Goal: Use online tool/utility: Utilize a website feature to perform a specific function

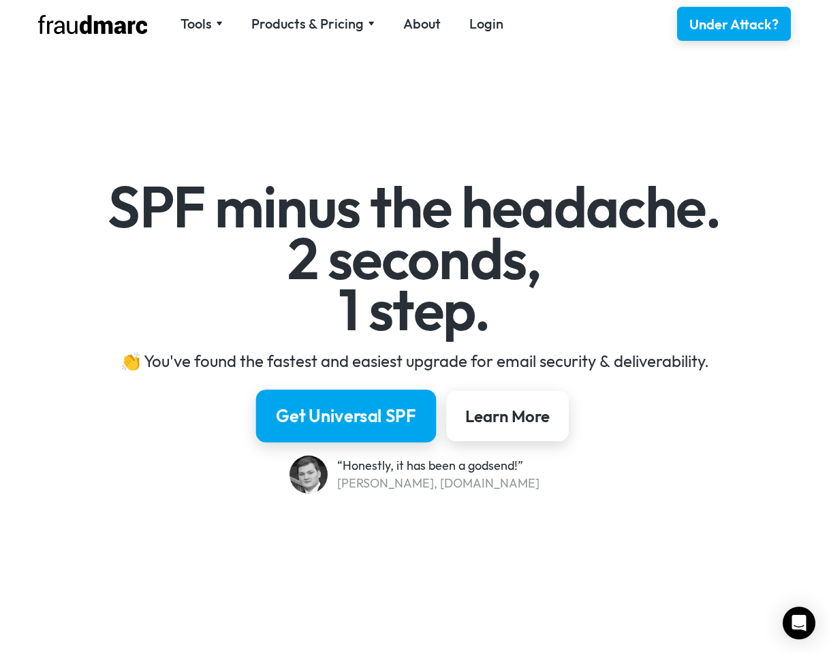
click at [391, 417] on div "Get Universal SPF" at bounding box center [346, 416] width 140 height 23
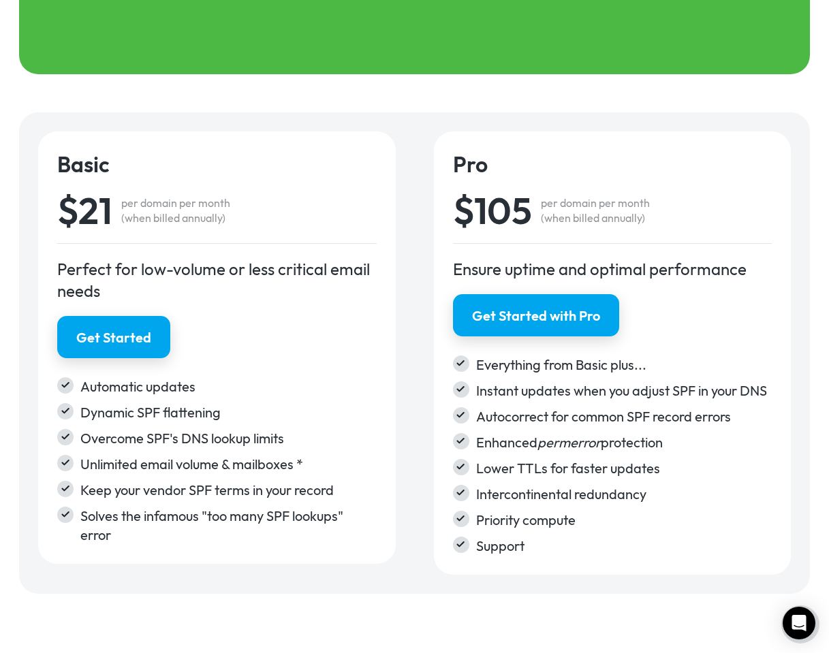
scroll to position [2376, 0]
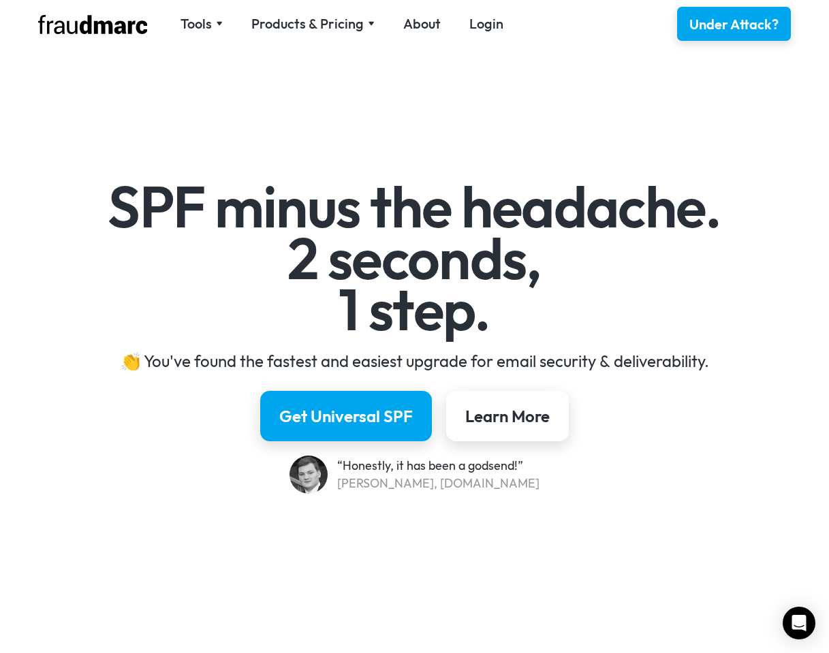
drag, startPoint x: 277, startPoint y: 251, endPoint x: 277, endPoint y: 242, distance: 9.5
click at [210, 22] on div "Tools" at bounding box center [196, 23] width 31 height 19
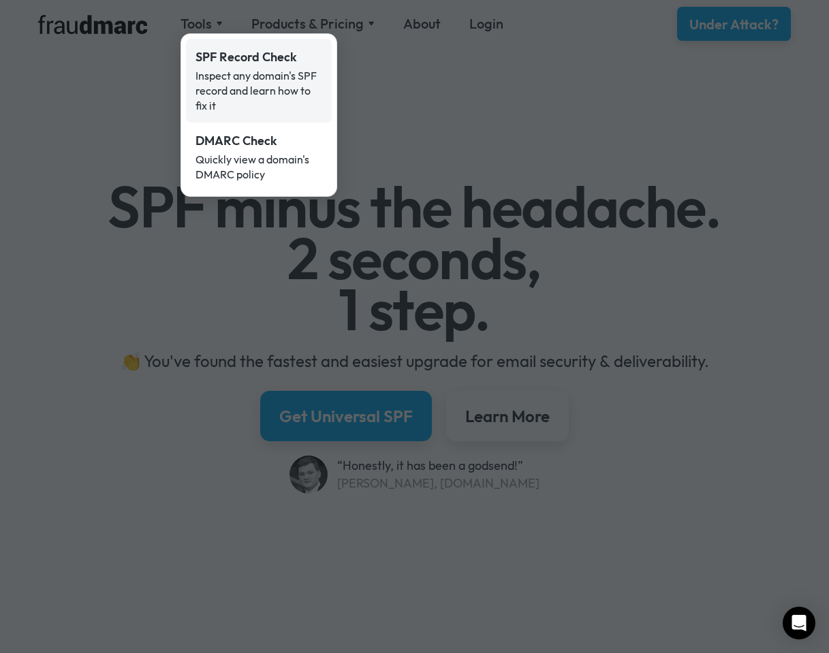
click at [233, 87] on div "Inspect any domain's SPF record and learn how to fix it" at bounding box center [258, 90] width 127 height 45
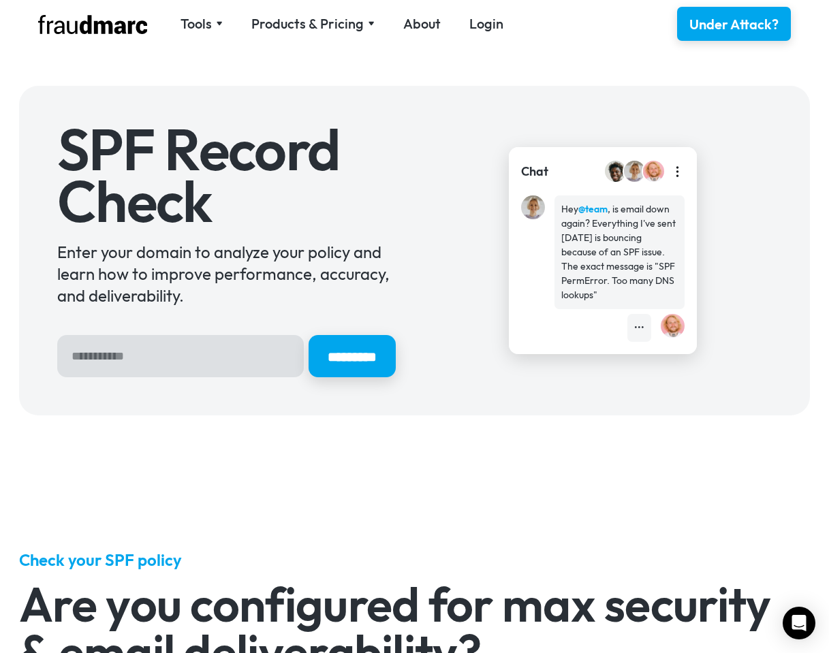
click at [217, 359] on input "Hero Sign Up Form" at bounding box center [180, 356] width 247 height 42
click at [309, 335] on input "*********" at bounding box center [352, 356] width 87 height 42
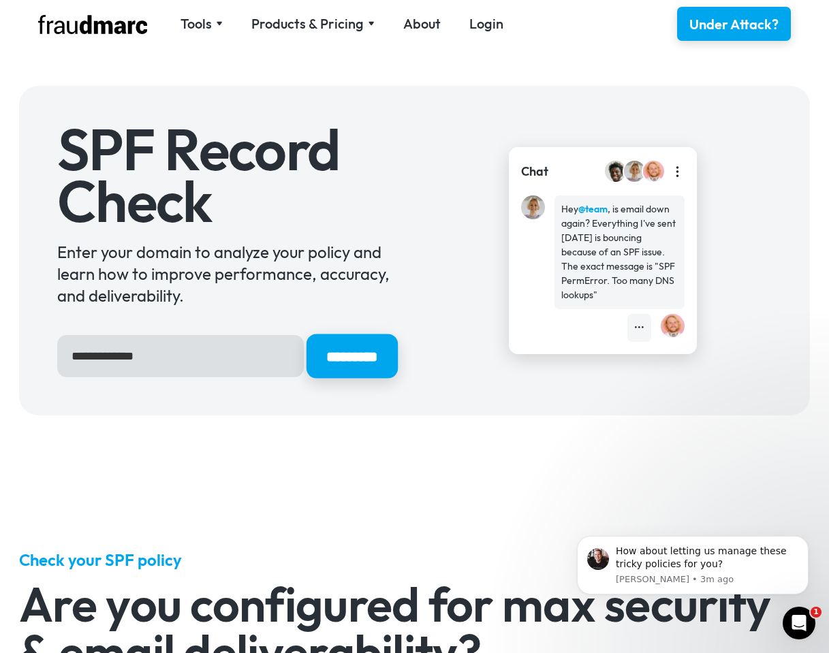
click at [335, 362] on input "*********" at bounding box center [351, 356] width 91 height 44
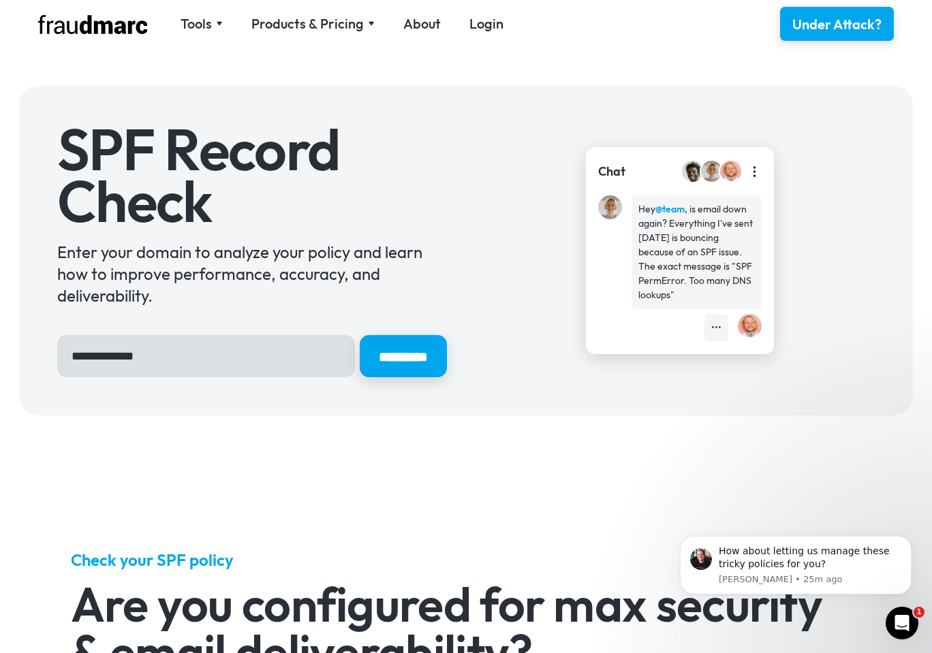
drag, startPoint x: 211, startPoint y: 366, endPoint x: 25, endPoint y: 358, distance: 186.1
click at [25, 358] on div "**********" at bounding box center [466, 251] width 894 height 330
type input "**********"
click at [360, 335] on input "*********" at bounding box center [403, 356] width 87 height 42
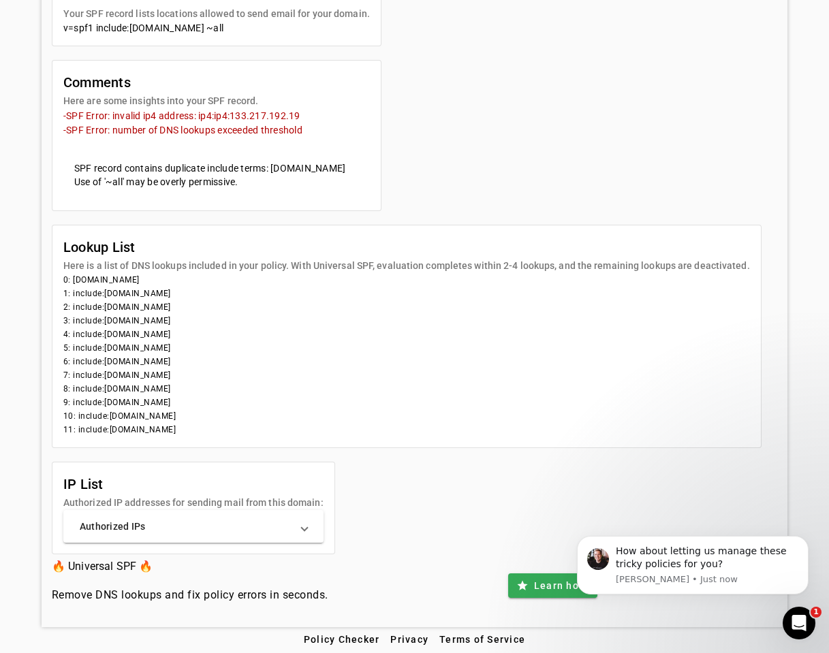
scroll to position [576, 0]
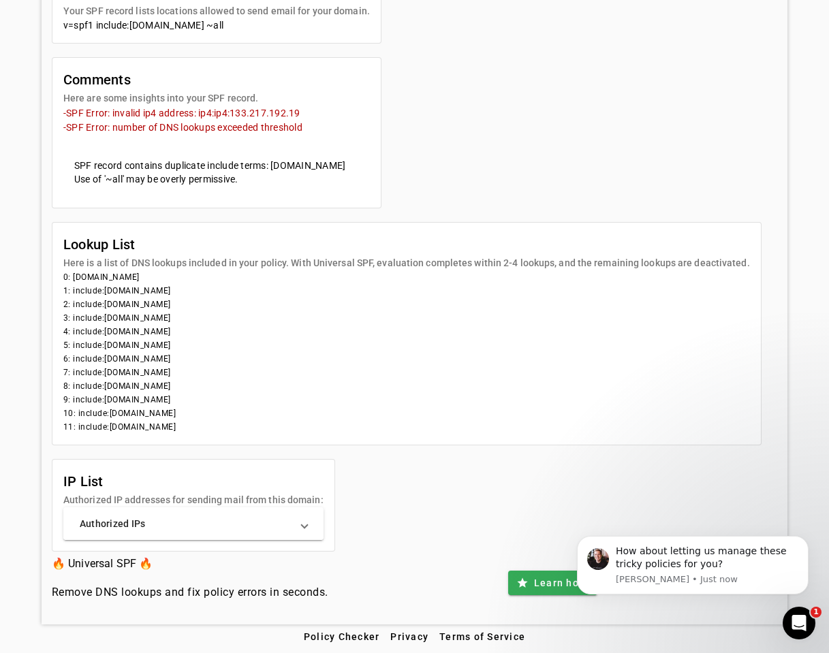
click at [306, 531] on mat-expansion-panel-header "Authorized IPs" at bounding box center [193, 523] width 260 height 33
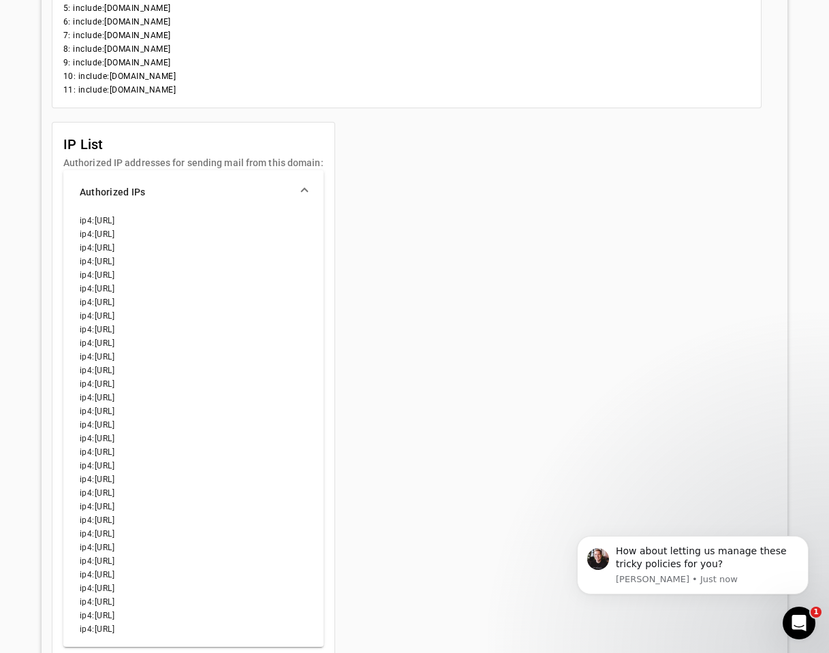
scroll to position [1020, 0]
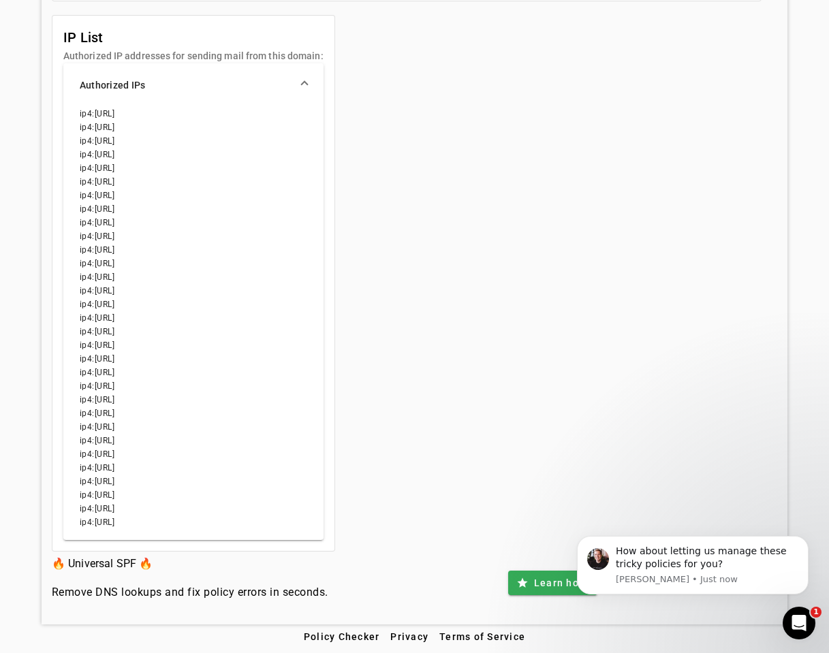
drag, startPoint x: 172, startPoint y: 524, endPoint x: 77, endPoint y: 78, distance: 456.7
click at [77, 78] on mat-expansion-panel "Authorized IPs ip4:[URL] ip4:[URL] ip4:[URL] ip4:[URL] ip4:[URL] ip4:[URL] ip4:…" at bounding box center [193, 301] width 260 height 477
click at [223, 248] on li "ip4:[URL]" at bounding box center [193, 250] width 227 height 14
drag, startPoint x: 58, startPoint y: 214, endPoint x: 187, endPoint y: 521, distance: 333.3
click at [187, 521] on div "SPF Record Your SPF record lists locations allowed to send email for your domai…" at bounding box center [414, 39] width 725 height 1026
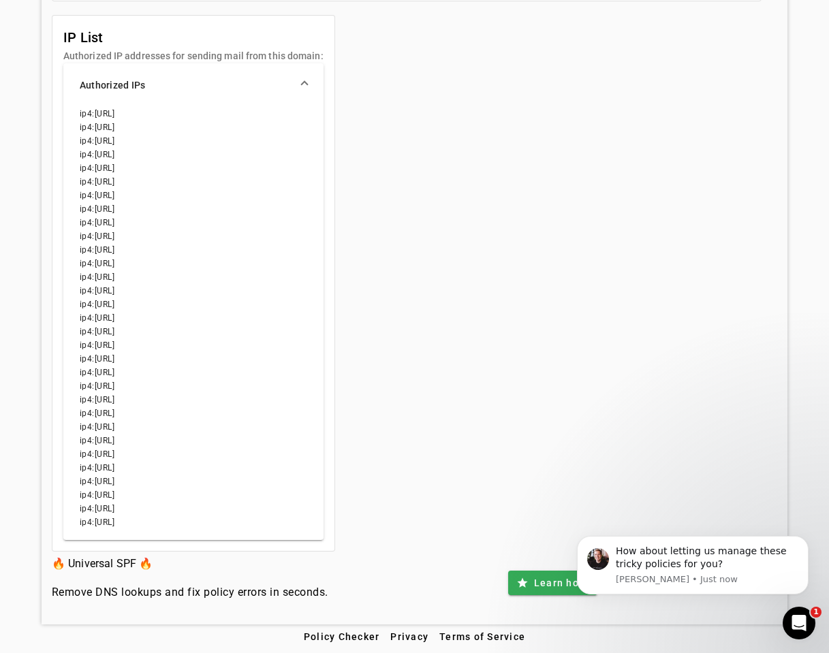
copy div "SPF Record Your SPF record lists locations allowed to send email for your domai…"
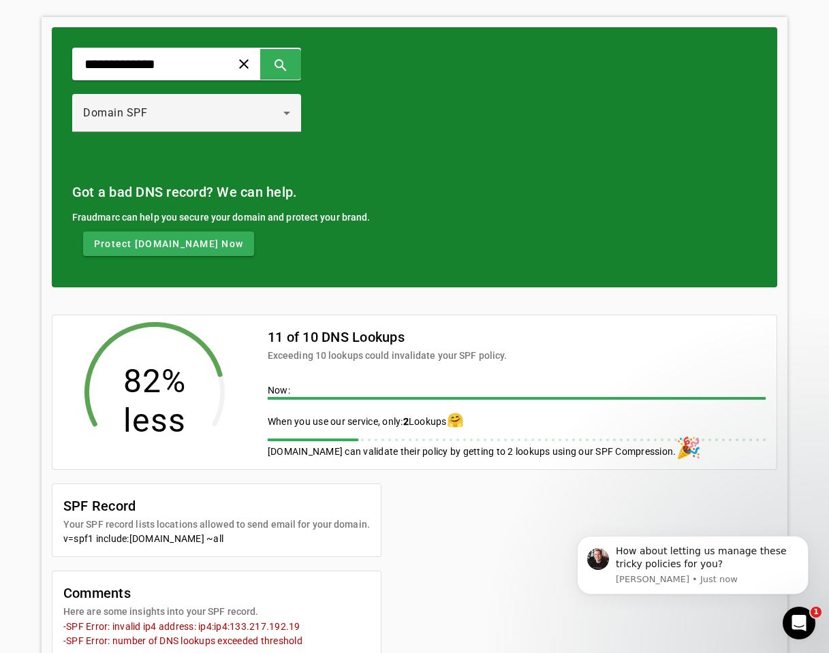
scroll to position [0, 0]
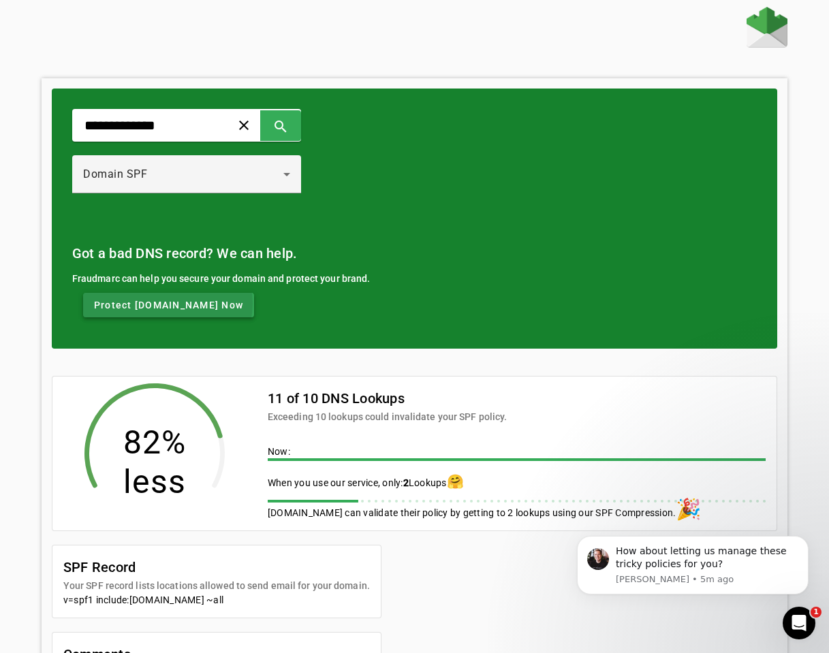
click at [163, 304] on span "Protect [DOMAIN_NAME] Now" at bounding box center [168, 305] width 149 height 14
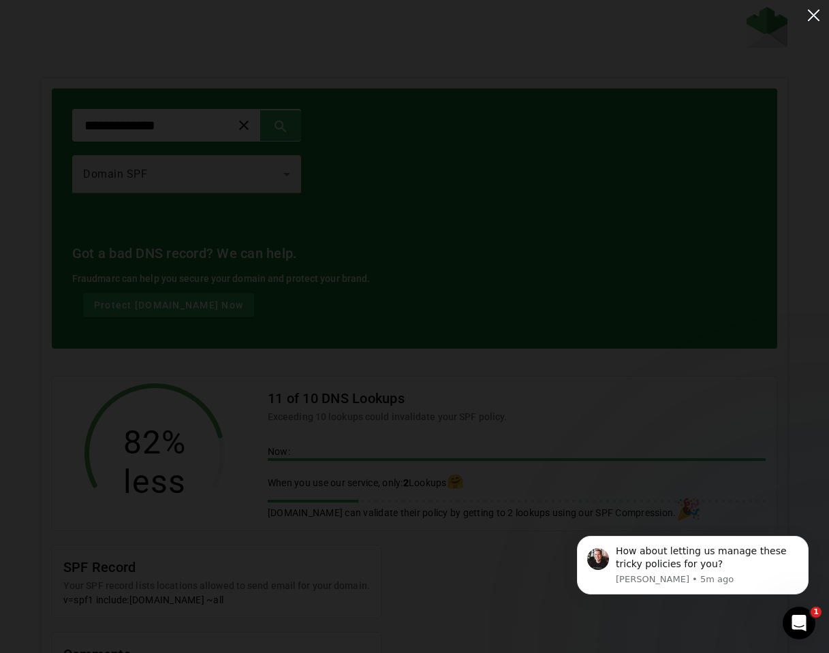
click at [821, 20] on img at bounding box center [813, 15] width 22 height 22
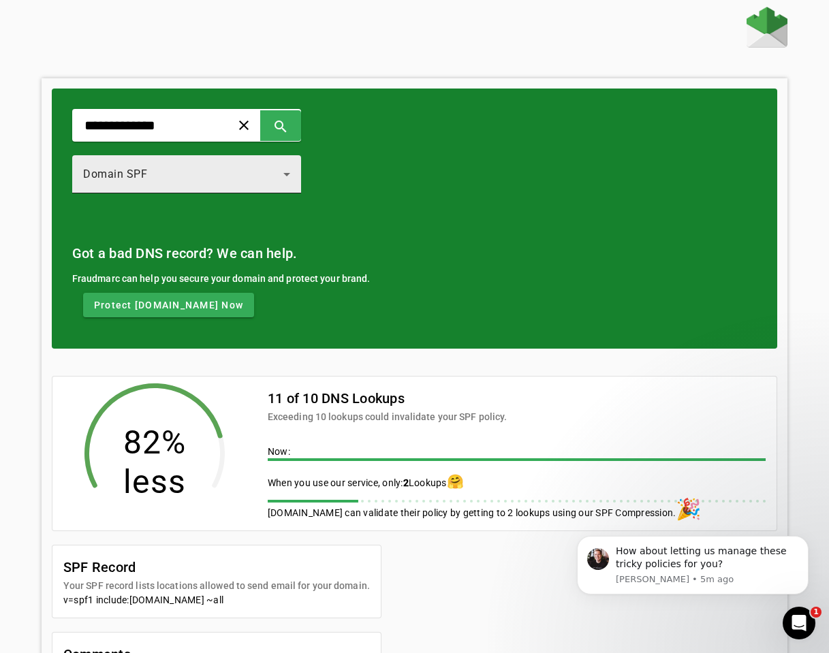
click at [264, 172] on div "Domain SPF" at bounding box center [183, 174] width 200 height 16
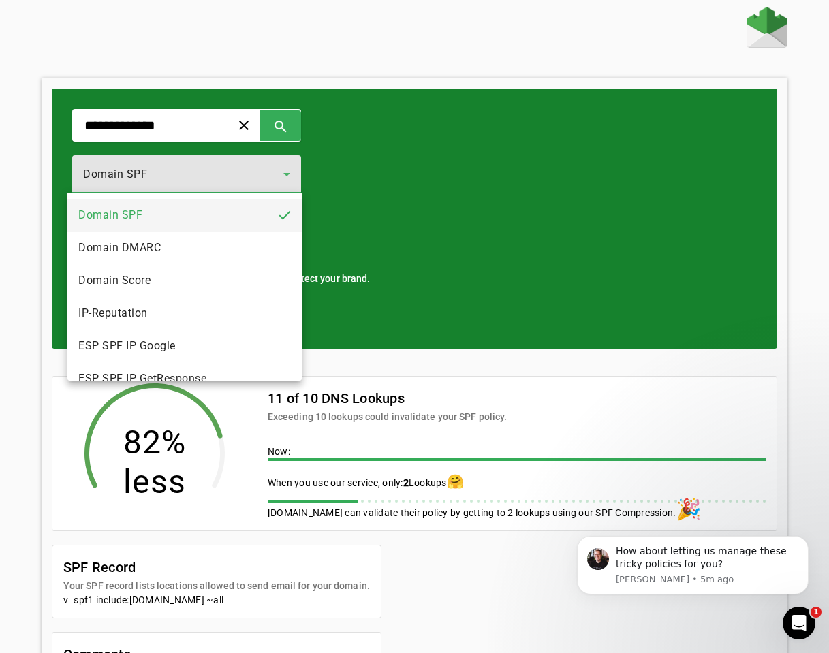
click at [227, 208] on mat-option "Domain SPF" at bounding box center [184, 215] width 234 height 33
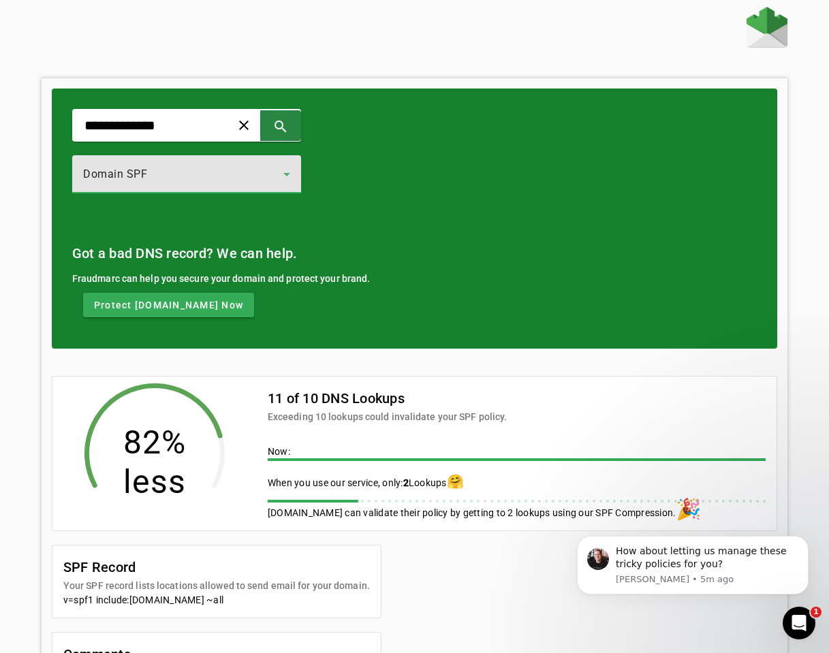
click at [283, 132] on span at bounding box center [280, 125] width 33 height 33
click at [148, 184] on div "Domain SPF" at bounding box center [186, 174] width 207 height 38
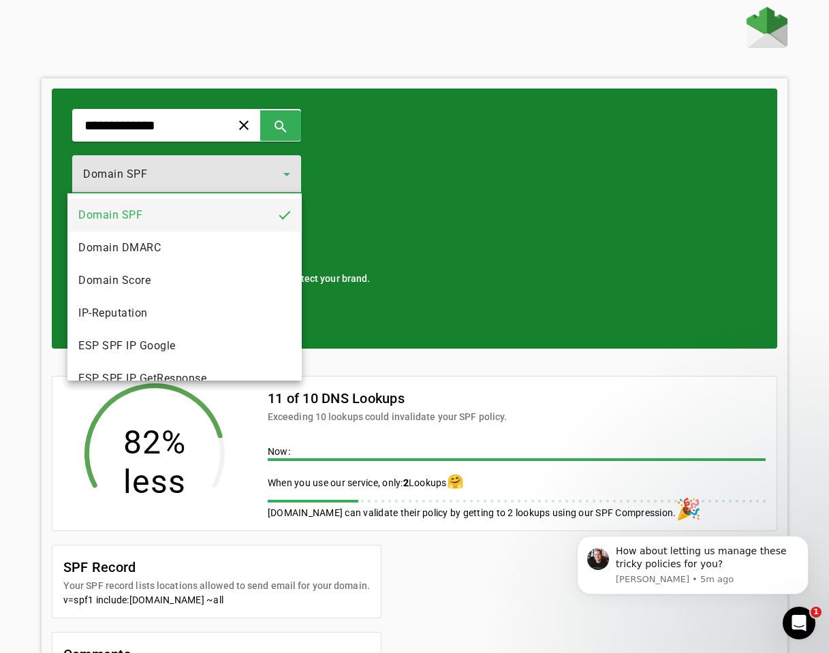
click at [186, 247] on mat-option "Domain DMARC" at bounding box center [184, 248] width 234 height 33
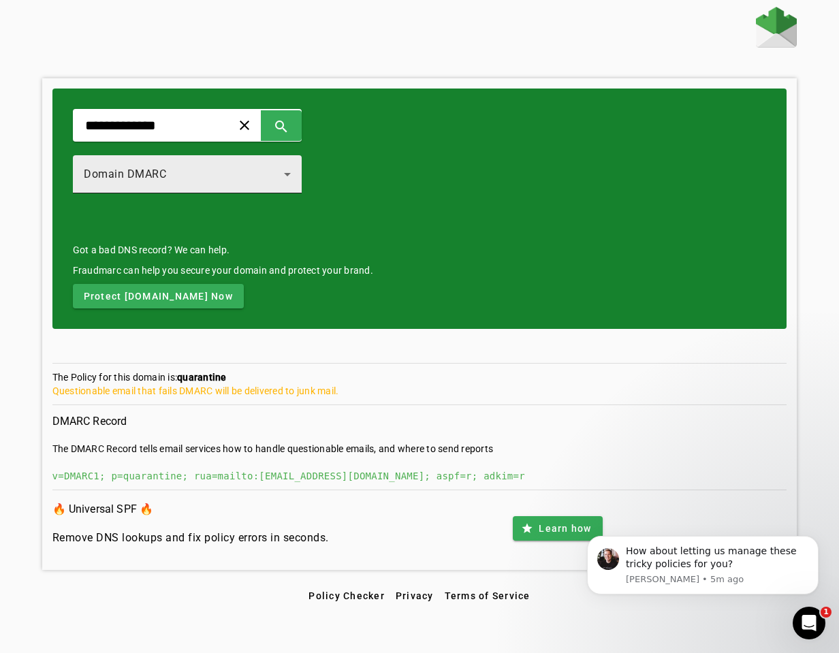
click at [231, 183] on div "Domain DMARC" at bounding box center [187, 174] width 207 height 38
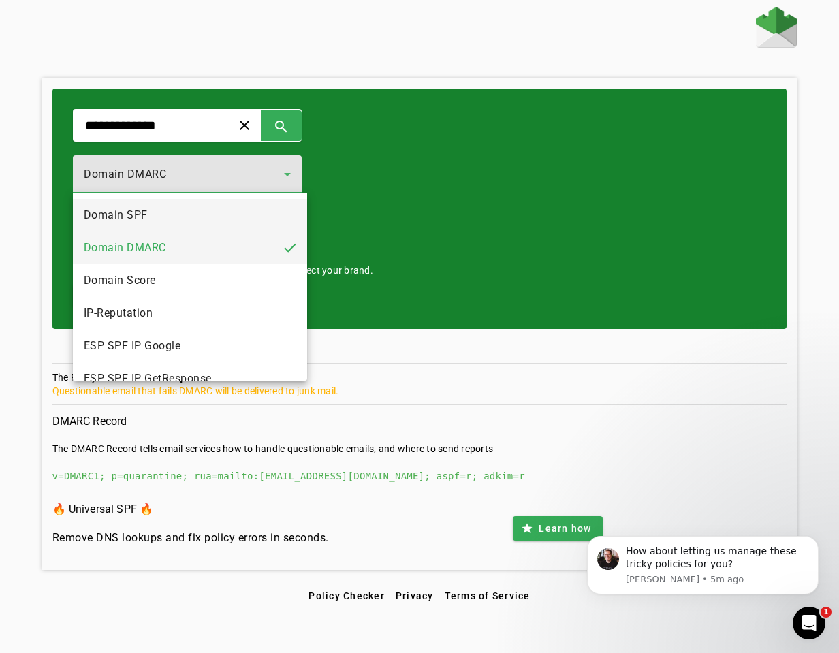
click at [210, 208] on mat-option "Domain SPF" at bounding box center [190, 215] width 234 height 33
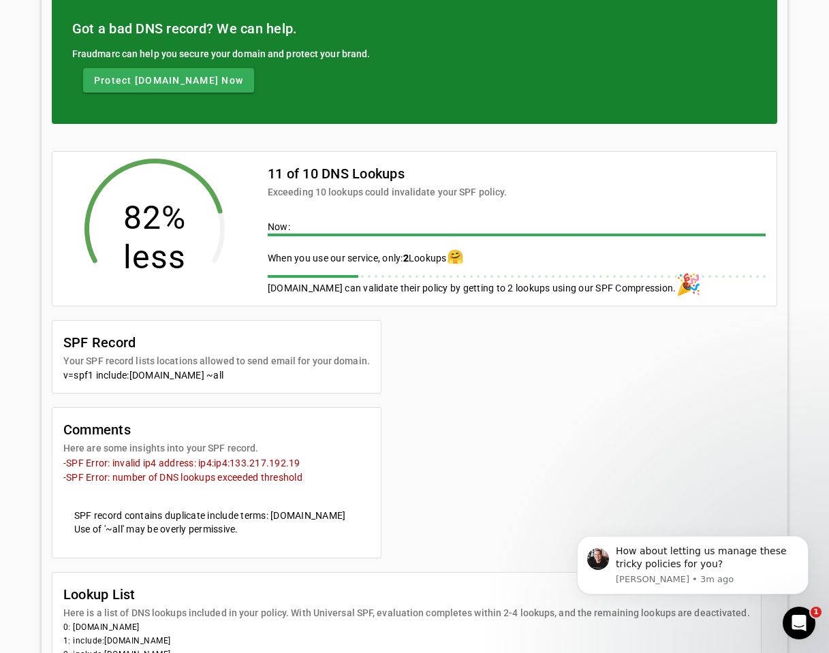
scroll to position [225, 0]
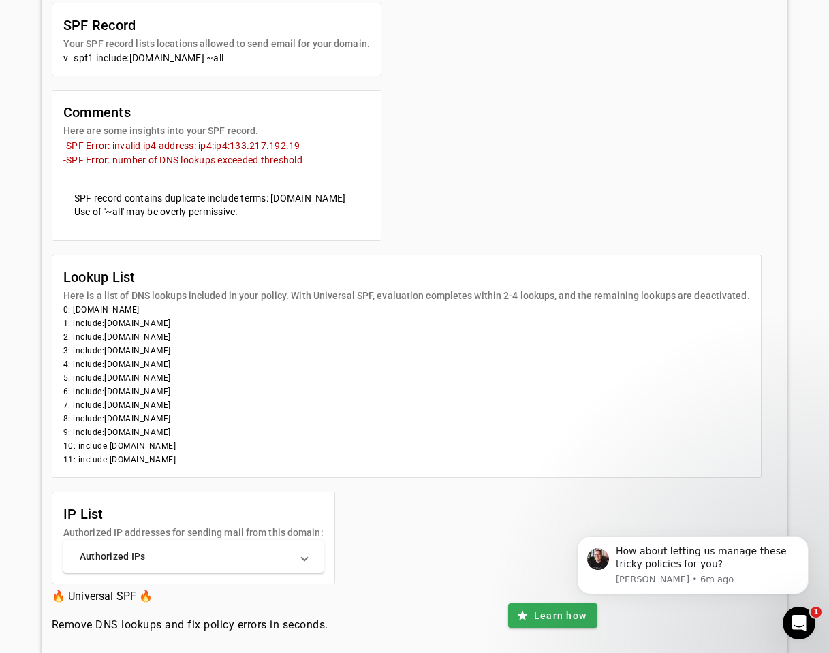
scroll to position [576, 0]
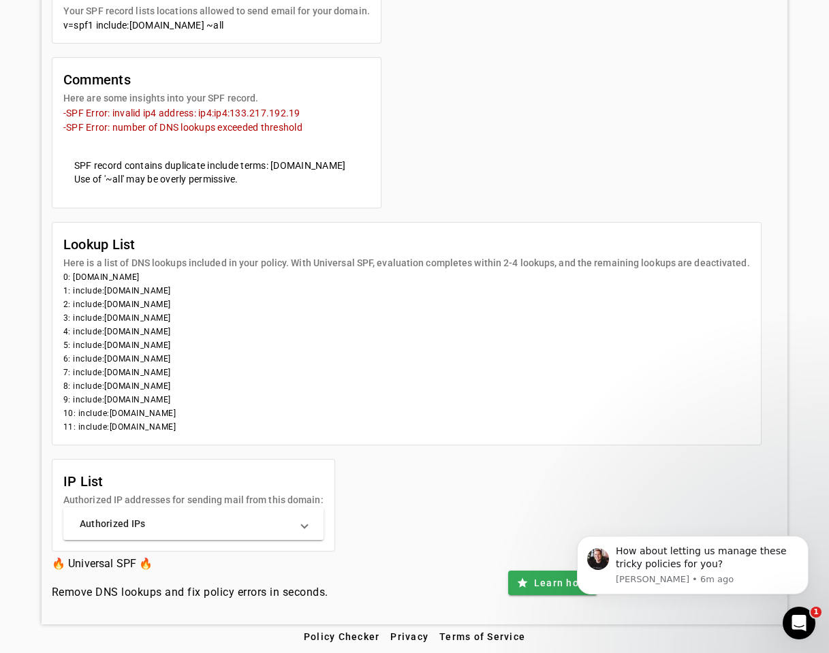
click at [282, 524] on mat-panel-title "Authorized IPs" at bounding box center [185, 524] width 211 height 14
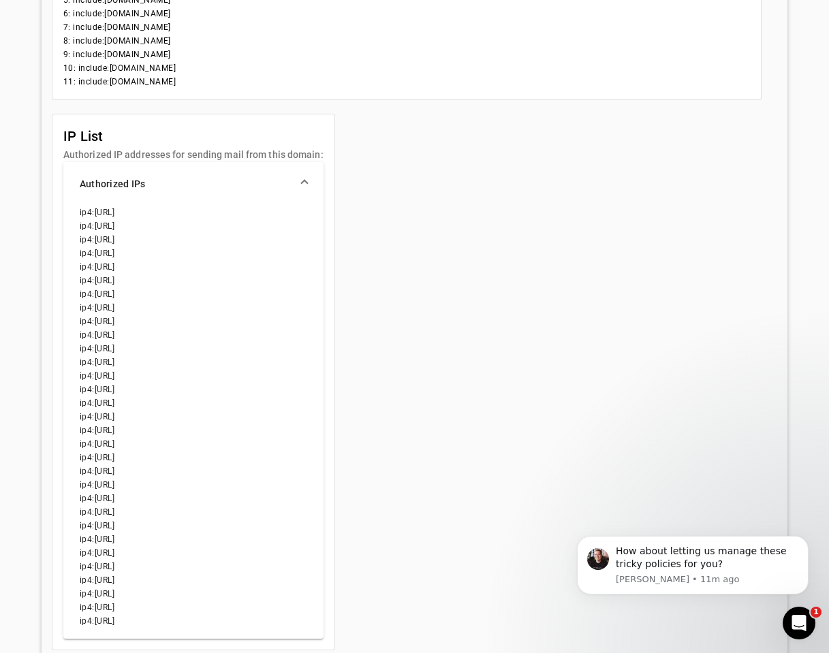
scroll to position [440, 0]
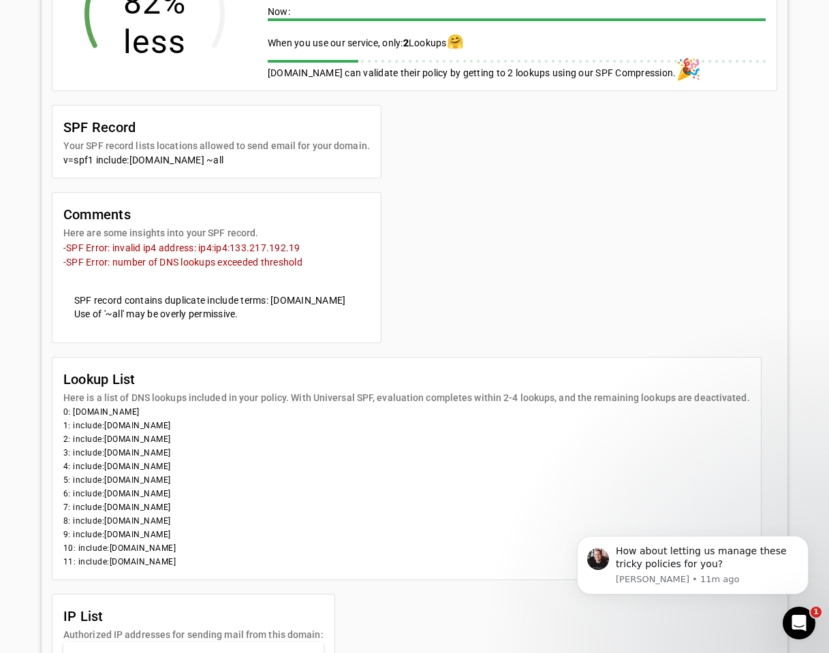
drag, startPoint x: 208, startPoint y: 562, endPoint x: 59, endPoint y: 415, distance: 209.0
click at [59, 415] on mat-card-content "0: [DOMAIN_NAME] 1: include:[DOMAIN_NAME] 2: include:[DOMAIN_NAME] 3: include:[…" at bounding box center [406, 492] width 708 height 174
copy mat-card-content "0: [DOMAIN_NAME] 1: include:[DOMAIN_NAME] 2: include:[DOMAIN_NAME] 3: include:[…"
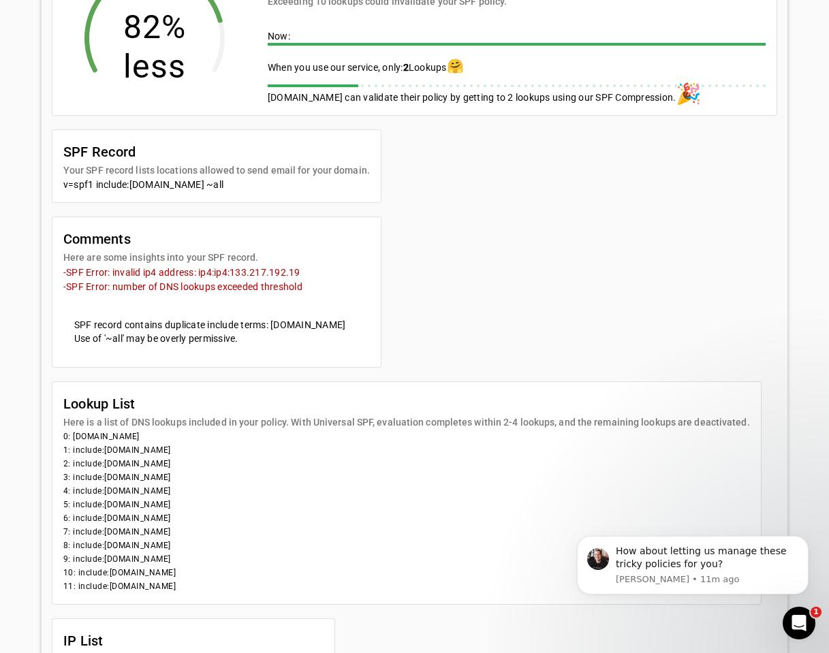
scroll to position [413, 0]
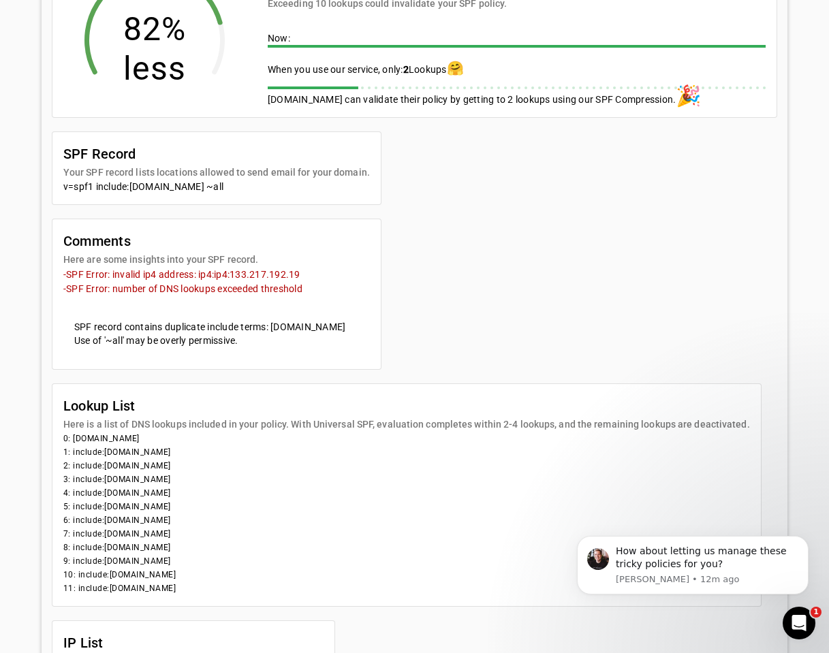
drag, startPoint x: 225, startPoint y: 189, endPoint x: 21, endPoint y: 183, distance: 203.8
click at [21, 183] on div "**********" at bounding box center [414, 411] width 829 height 1637
copy div "v=spf1 include:[DOMAIN_NAME] ~all"
drag, startPoint x: 202, startPoint y: 590, endPoint x: 100, endPoint y: 430, distance: 189.3
click at [54, 409] on mat-card "Lookup List Here is a list of DNS lookups included in your policy. With Univers…" at bounding box center [407, 494] width 710 height 223
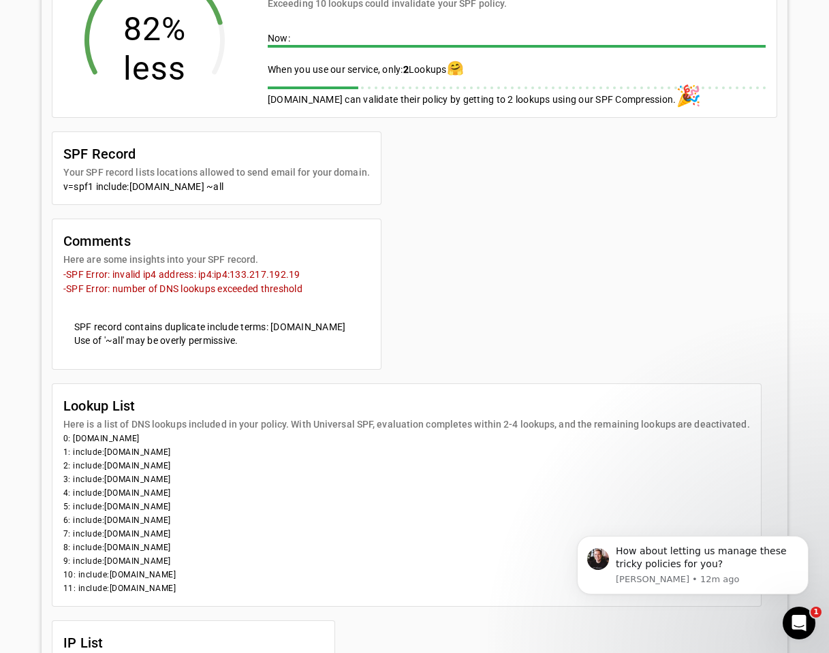
copy mat-card "Lookup List Here is a list of DNS lookups included in your policy. With Univers…"
click at [561, 231] on div "SPF Record Your SPF record lists locations allowed to send email for your domai…" at bounding box center [414, 644] width 725 height 1026
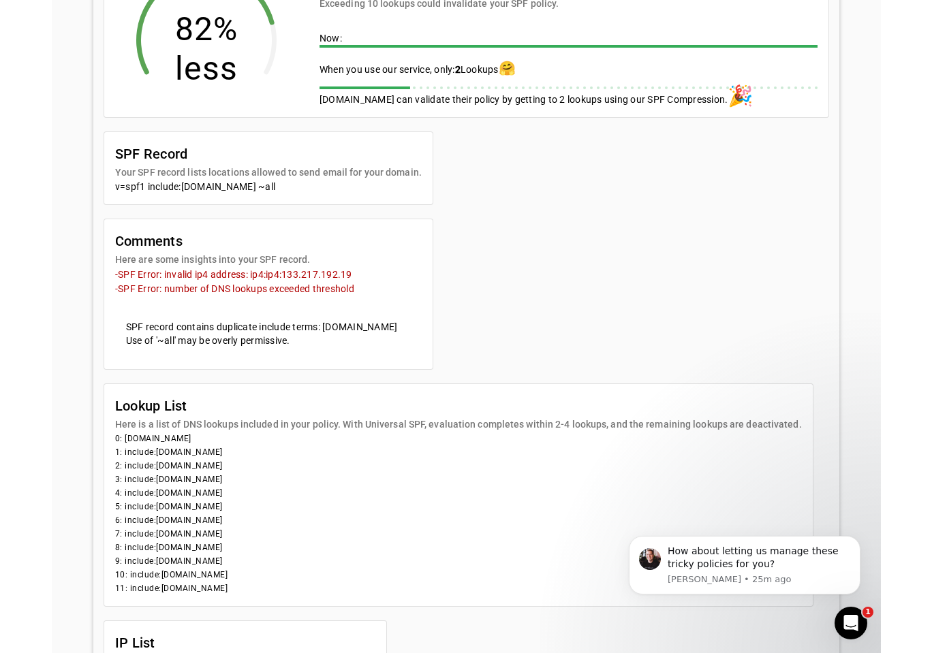
scroll to position [288, 0]
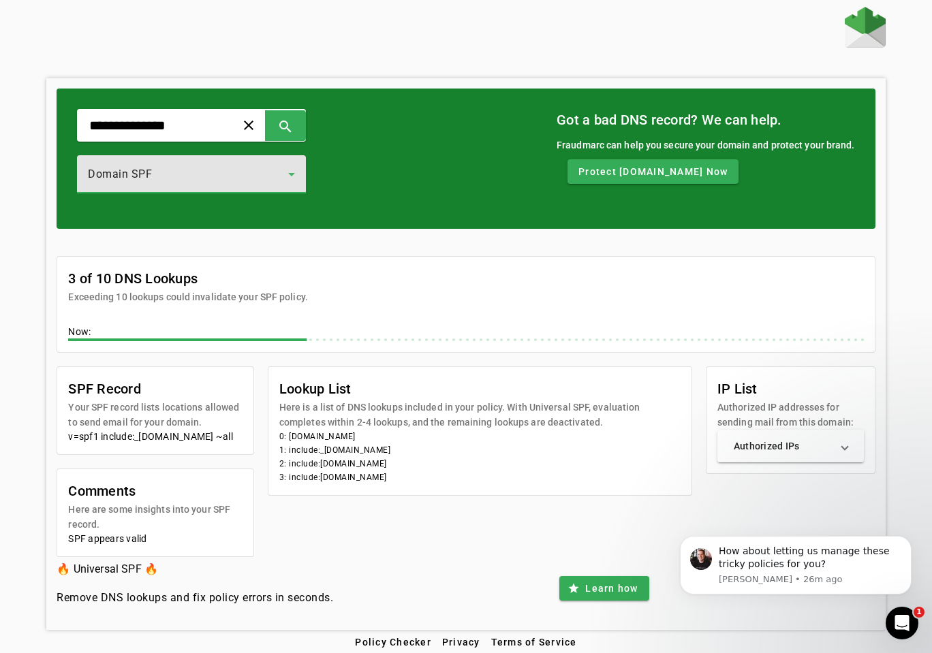
click at [235, 181] on div "Domain SPF" at bounding box center [188, 174] width 200 height 16
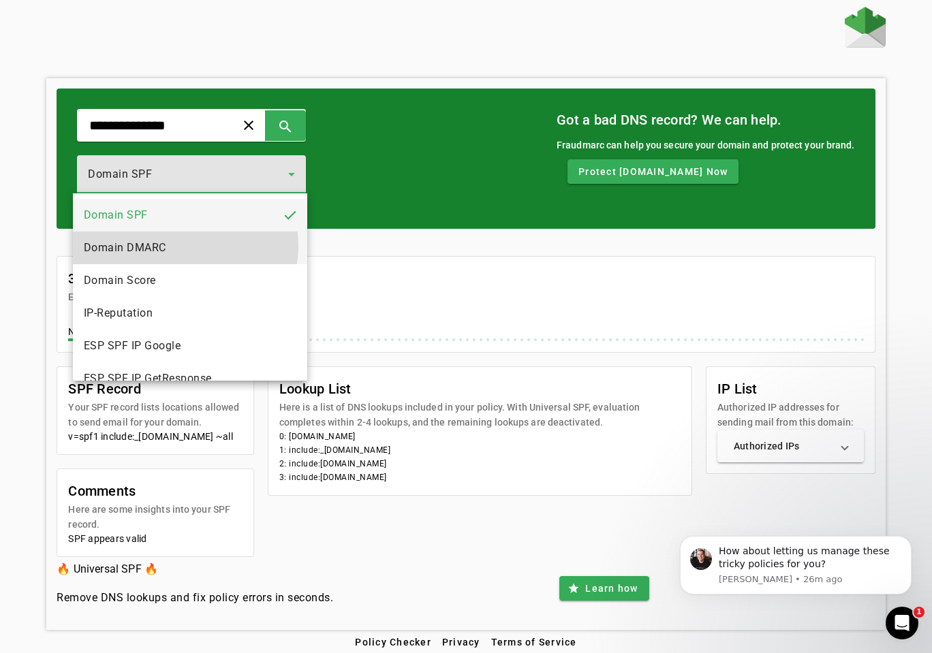
click at [179, 246] on mat-option "Domain DMARC" at bounding box center [190, 248] width 234 height 33
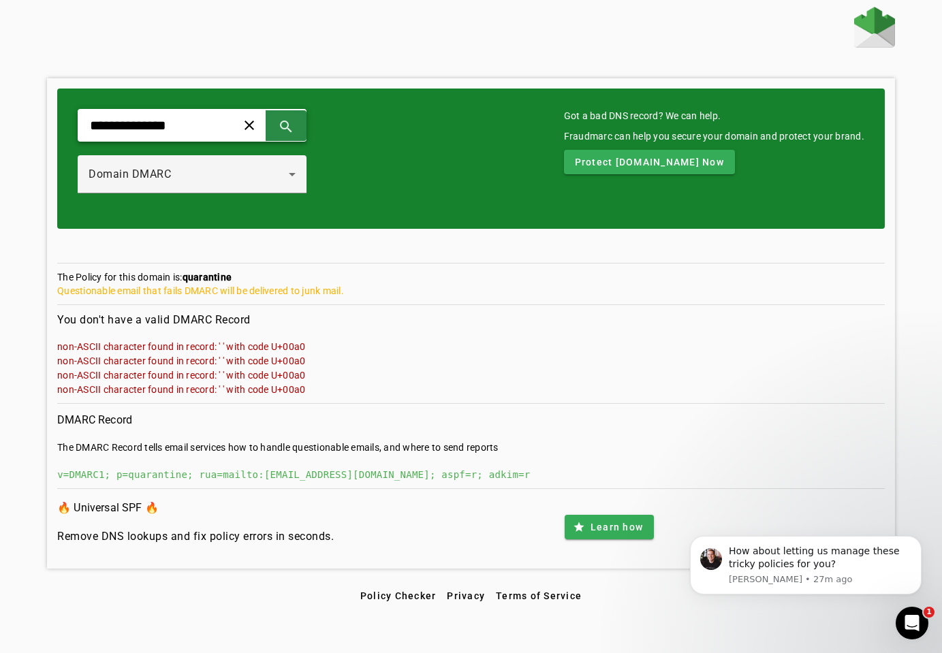
click at [289, 127] on span at bounding box center [286, 125] width 33 height 33
click at [279, 174] on div "Domain DMARC" at bounding box center [189, 174] width 200 height 16
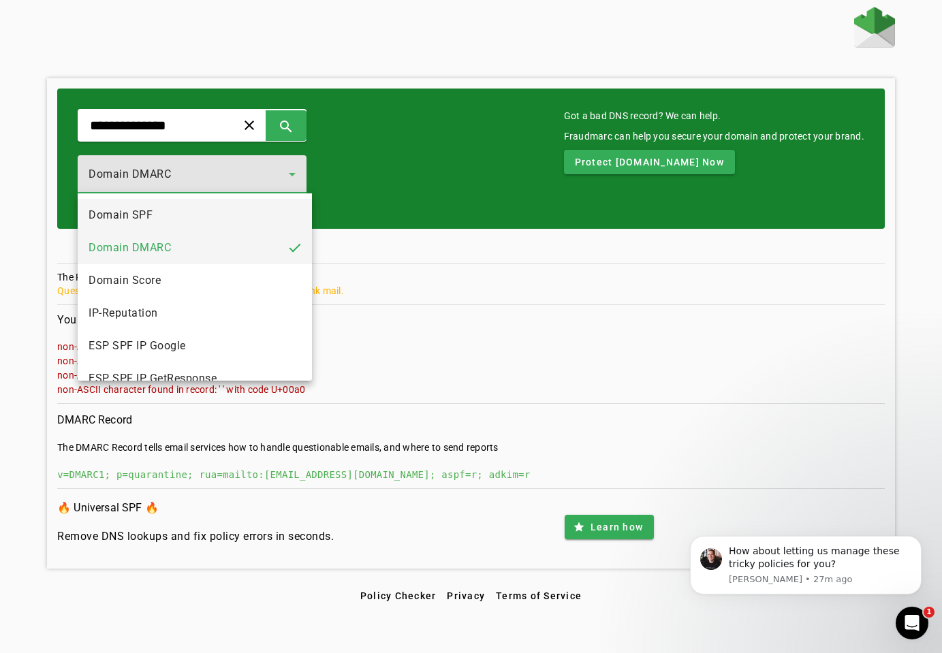
click at [259, 213] on mat-option "Domain SPF" at bounding box center [195, 215] width 234 height 33
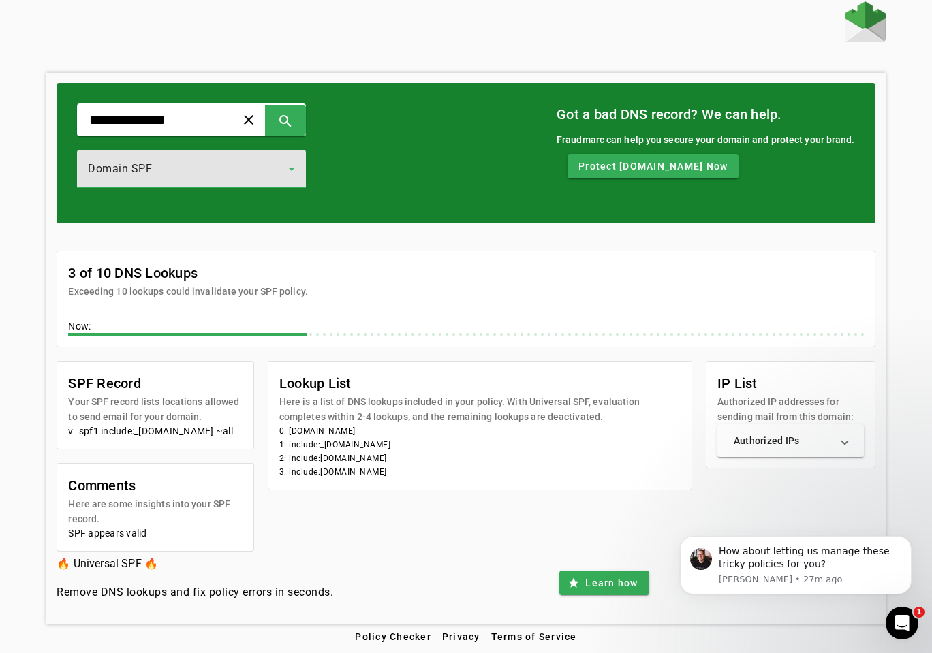
scroll to position [19, 0]
click at [209, 161] on div "Domain SPF" at bounding box center [188, 169] width 200 height 16
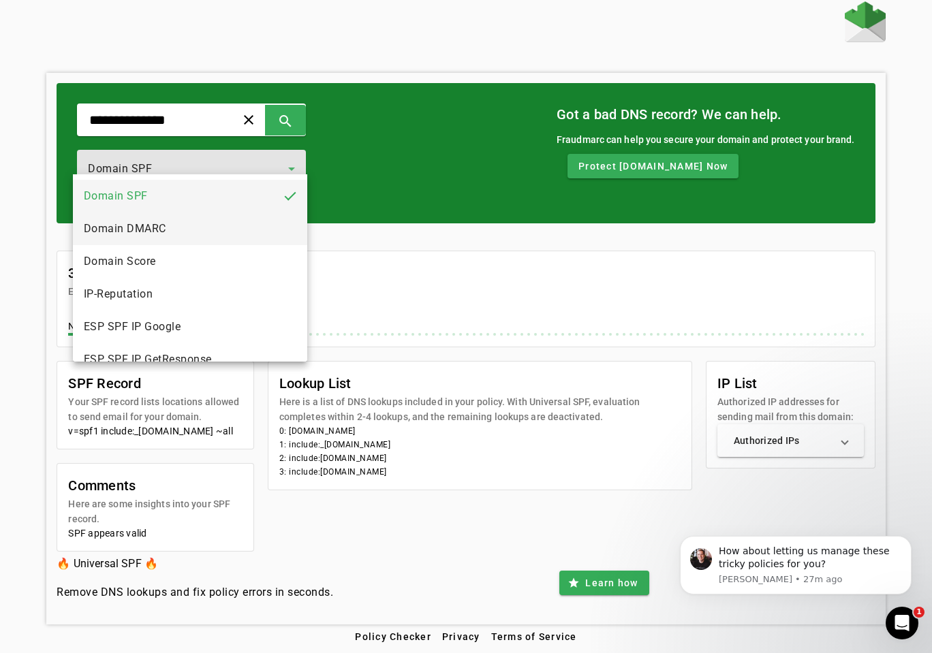
click at [180, 238] on mat-option "Domain DMARC" at bounding box center [190, 229] width 234 height 33
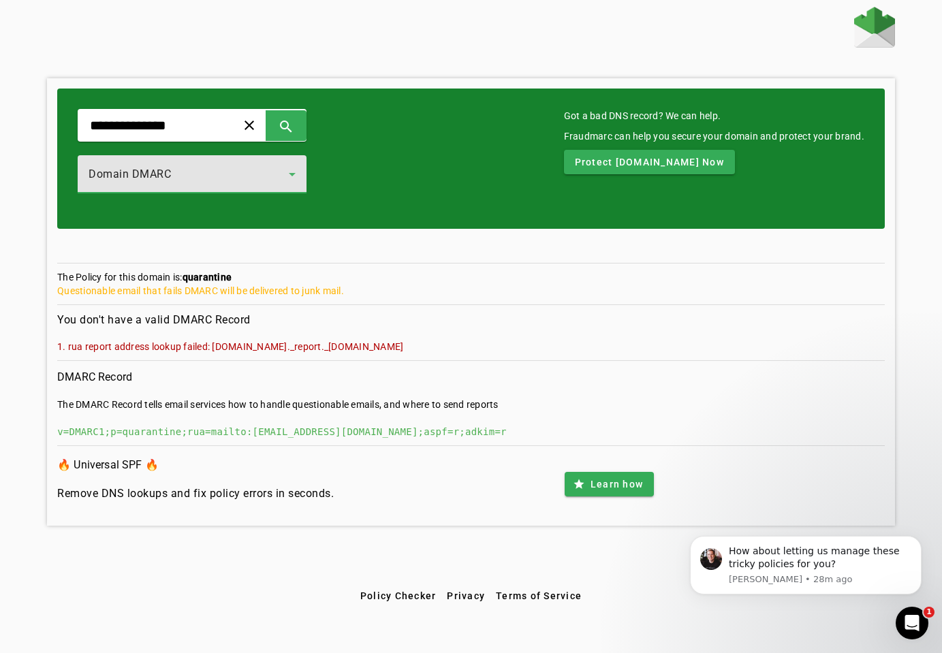
click at [231, 172] on div "Domain DMARC" at bounding box center [189, 174] width 200 height 16
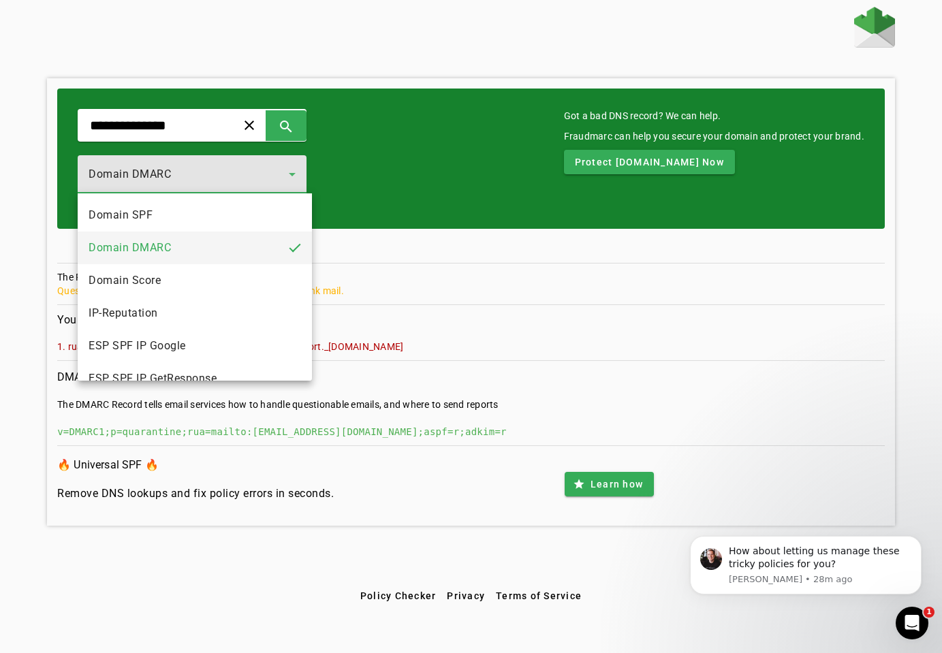
click at [179, 283] on mat-option "Domain Score" at bounding box center [195, 280] width 234 height 33
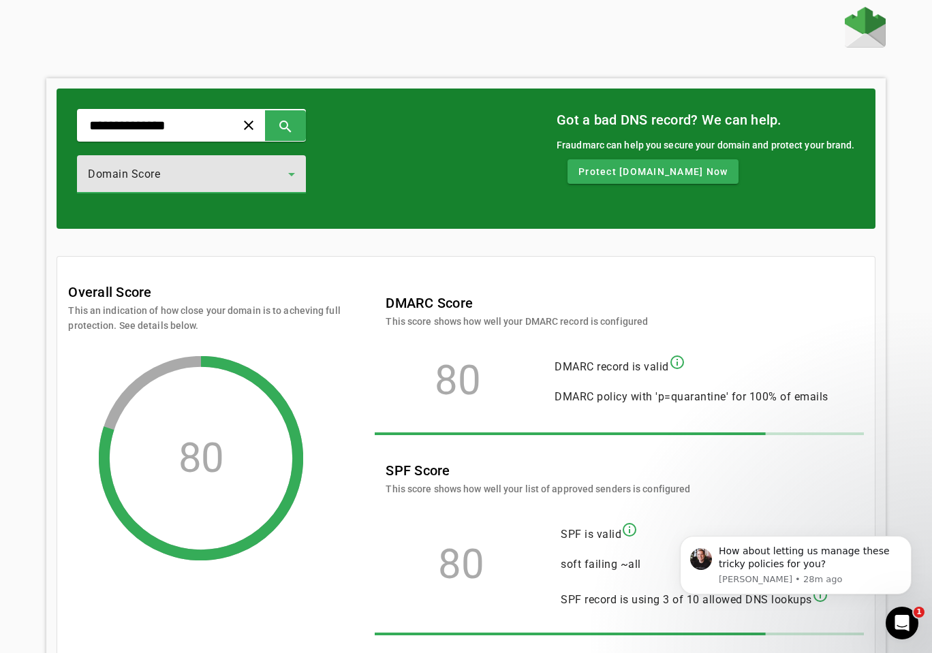
click at [226, 176] on div "Domain Score" at bounding box center [188, 174] width 200 height 16
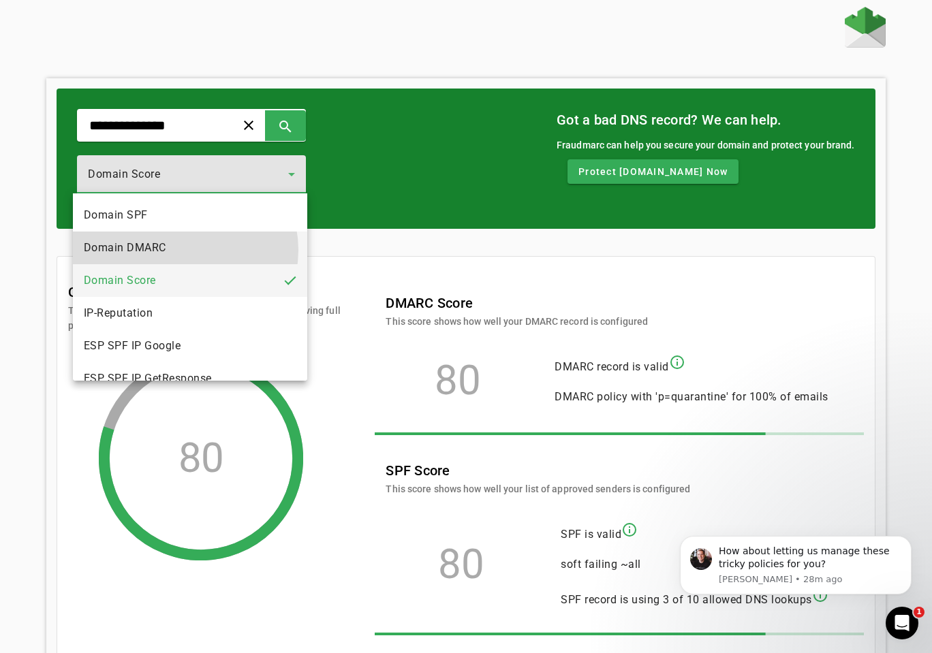
click at [183, 250] on mat-option "Domain DMARC" at bounding box center [190, 248] width 234 height 33
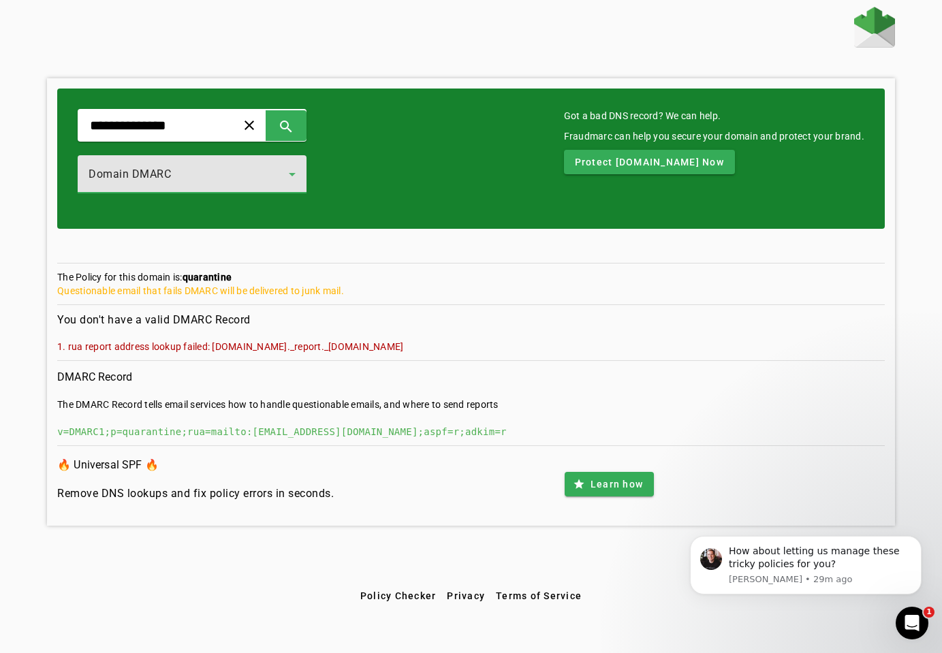
click at [296, 178] on div at bounding box center [296, 178] width 0 height 0
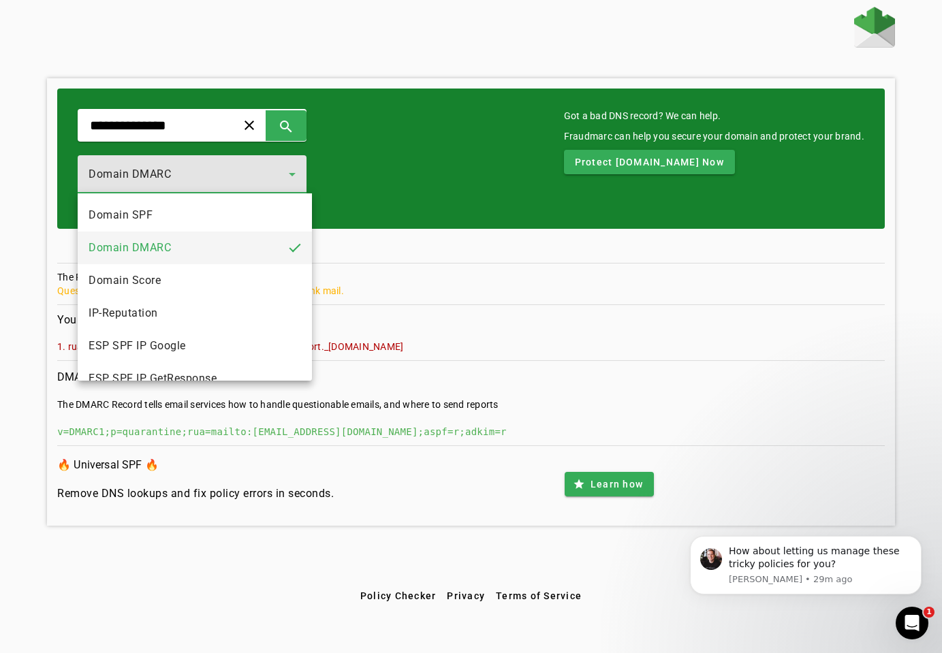
click at [257, 175] on div at bounding box center [471, 326] width 942 height 653
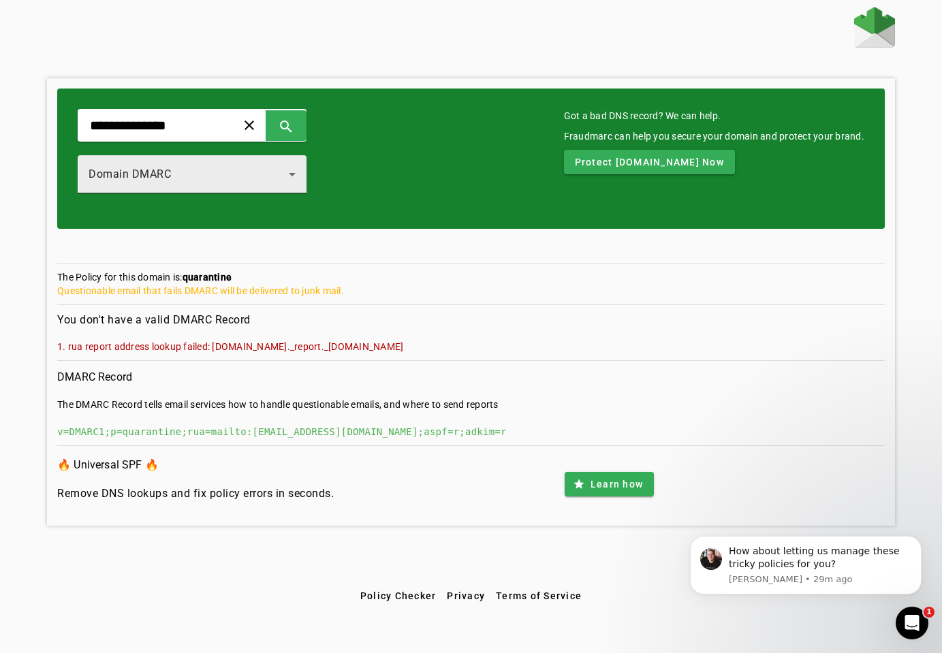
click at [250, 178] on div "Domain DMARC" at bounding box center [189, 174] width 200 height 16
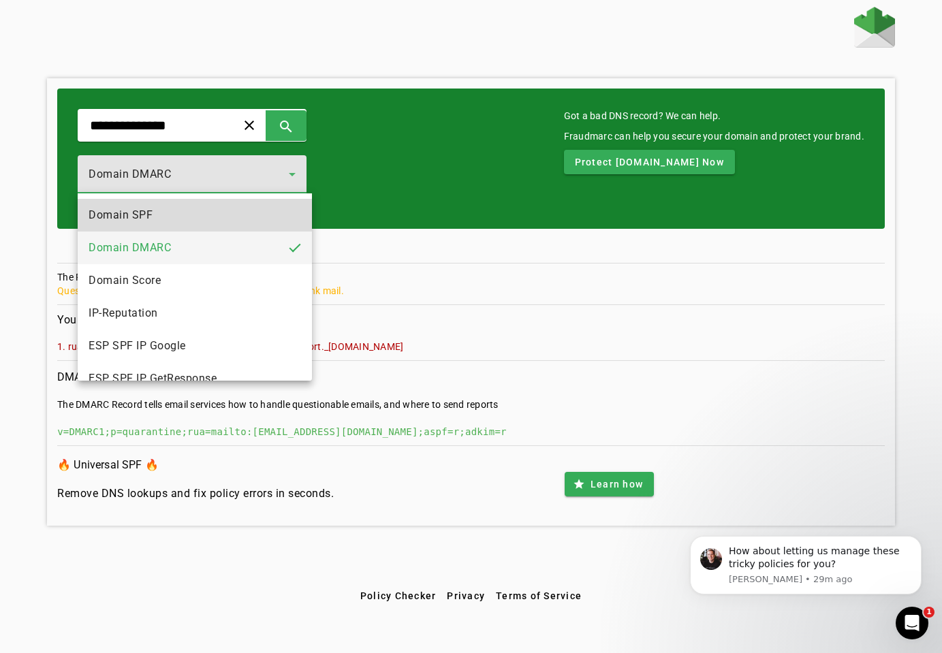
click at [243, 206] on mat-option "Domain SPF" at bounding box center [195, 215] width 234 height 33
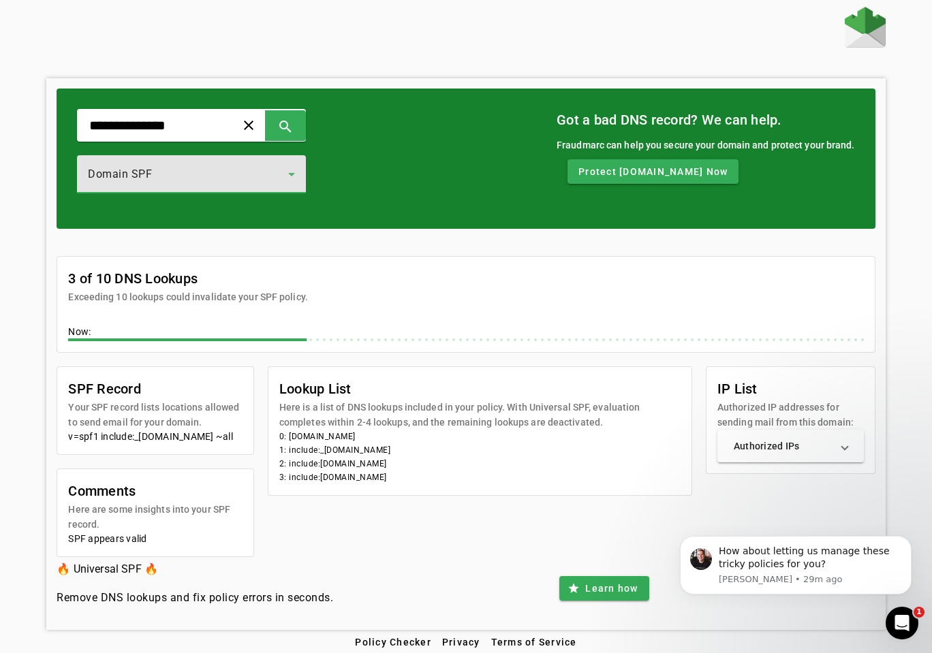
click at [262, 176] on div "Domain SPF" at bounding box center [188, 174] width 200 height 16
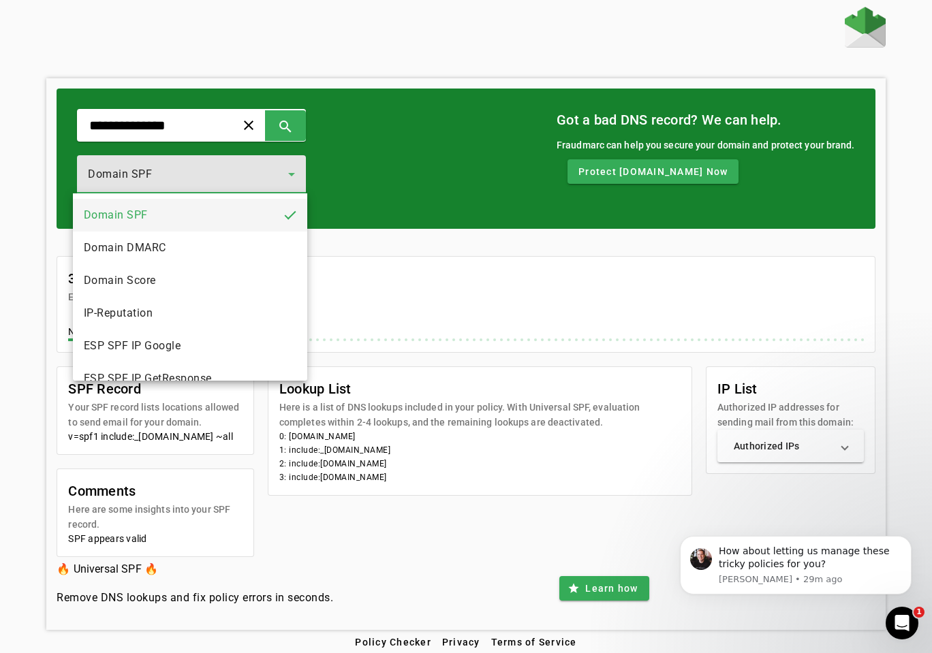
click at [233, 244] on mat-option "Domain DMARC" at bounding box center [190, 248] width 234 height 33
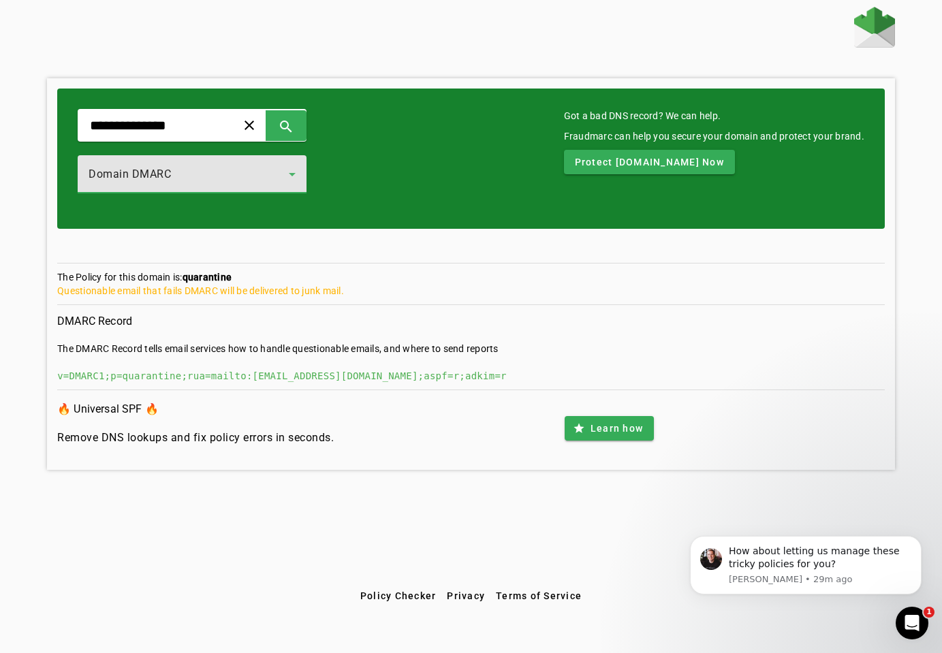
click at [252, 180] on div "Domain DMARC" at bounding box center [189, 174] width 200 height 16
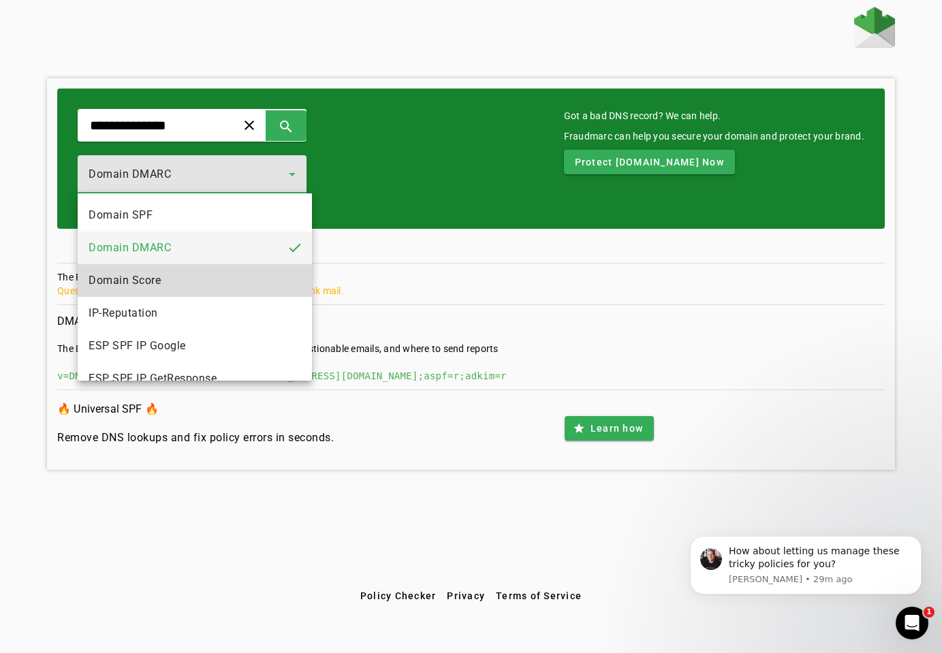
click at [222, 283] on mat-option "Domain Score" at bounding box center [195, 280] width 234 height 33
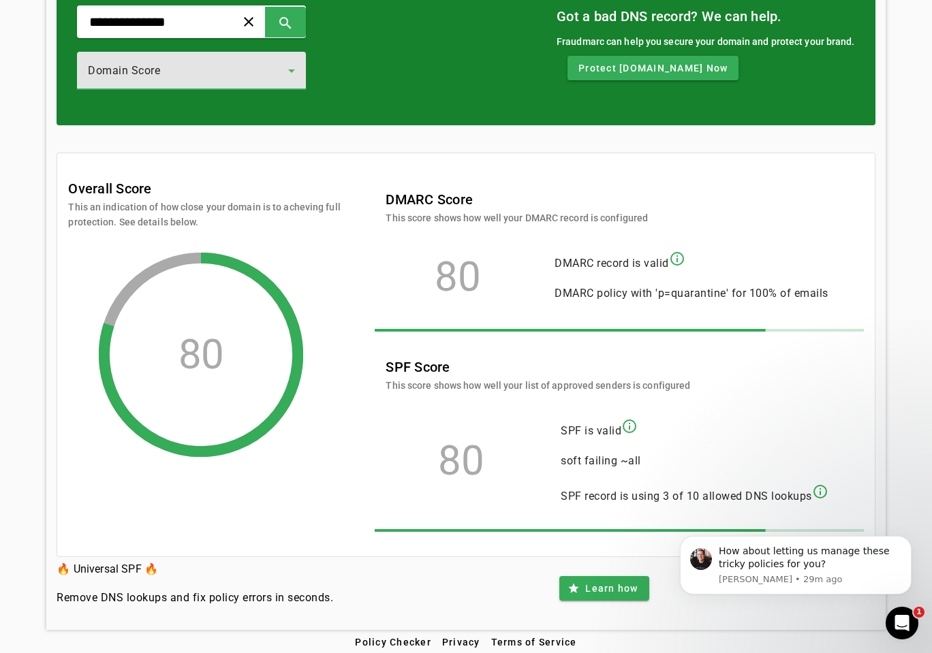
scroll to position [109, 0]
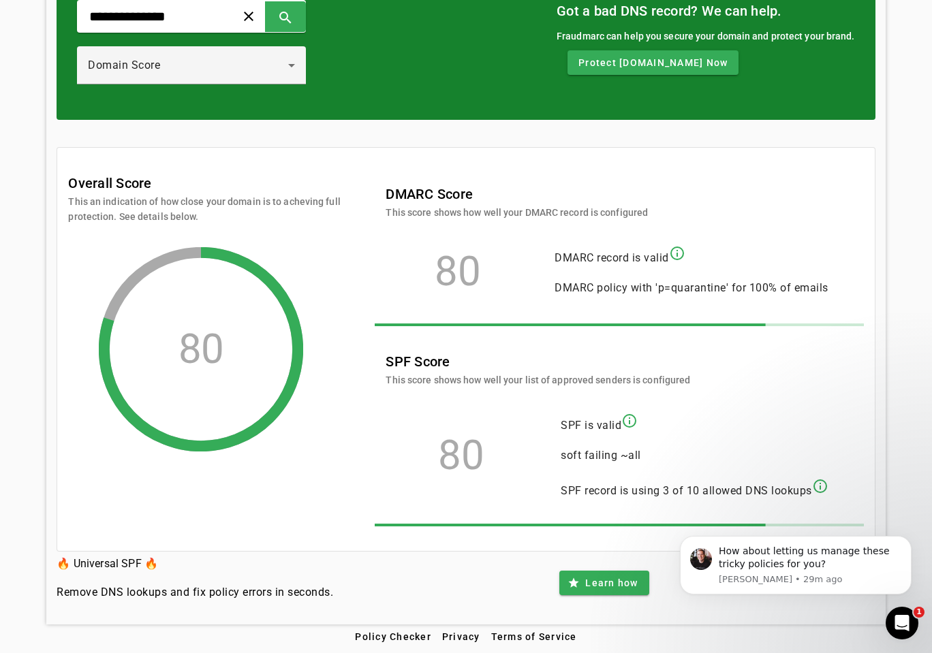
click at [712, 292] on span "DMARC policy with 'p=quarantine' for 100% of emails" at bounding box center [691, 287] width 274 height 13
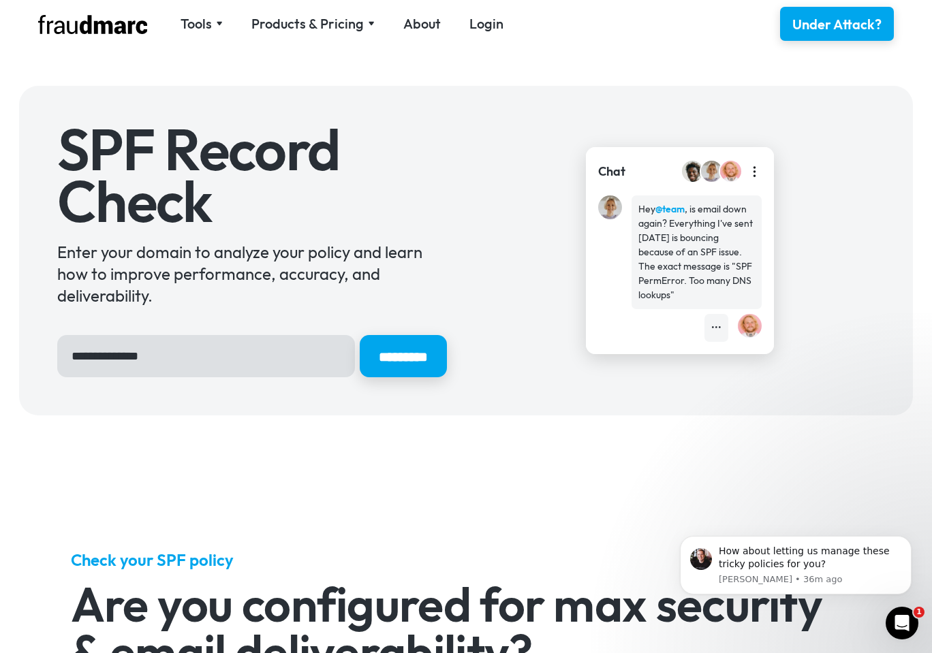
drag, startPoint x: 270, startPoint y: 353, endPoint x: 257, endPoint y: 354, distance: 13.6
click at [270, 353] on input "**********" at bounding box center [206, 356] width 298 height 42
paste input "Hero Sign Up Form"
type input "**********"
click at [432, 363] on input "*********" at bounding box center [403, 356] width 91 height 44
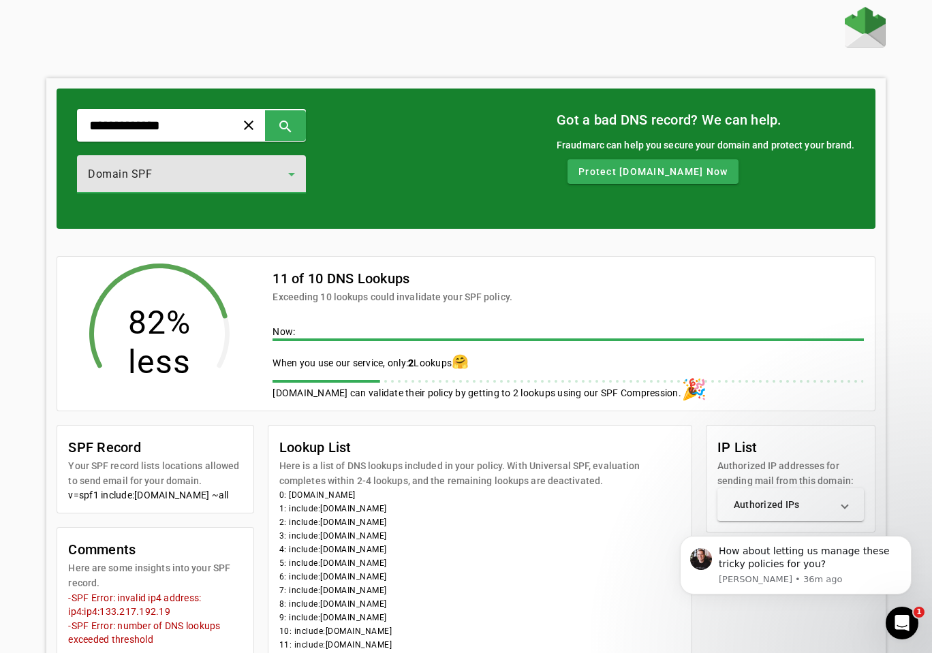
click at [287, 165] on div "Domain SPF" at bounding box center [191, 174] width 207 height 38
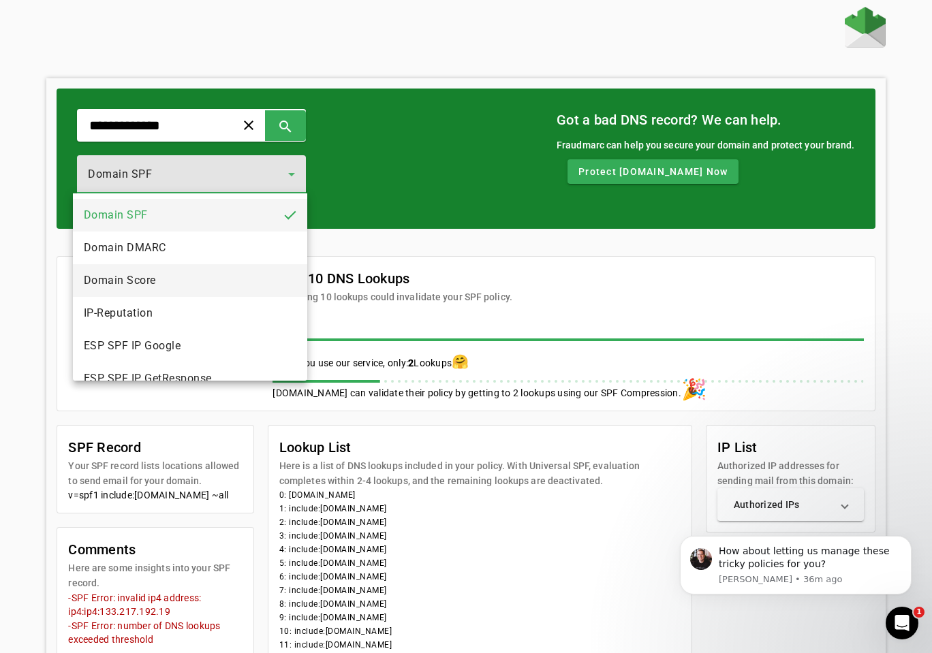
click at [232, 275] on mat-option "Domain Score" at bounding box center [190, 280] width 234 height 33
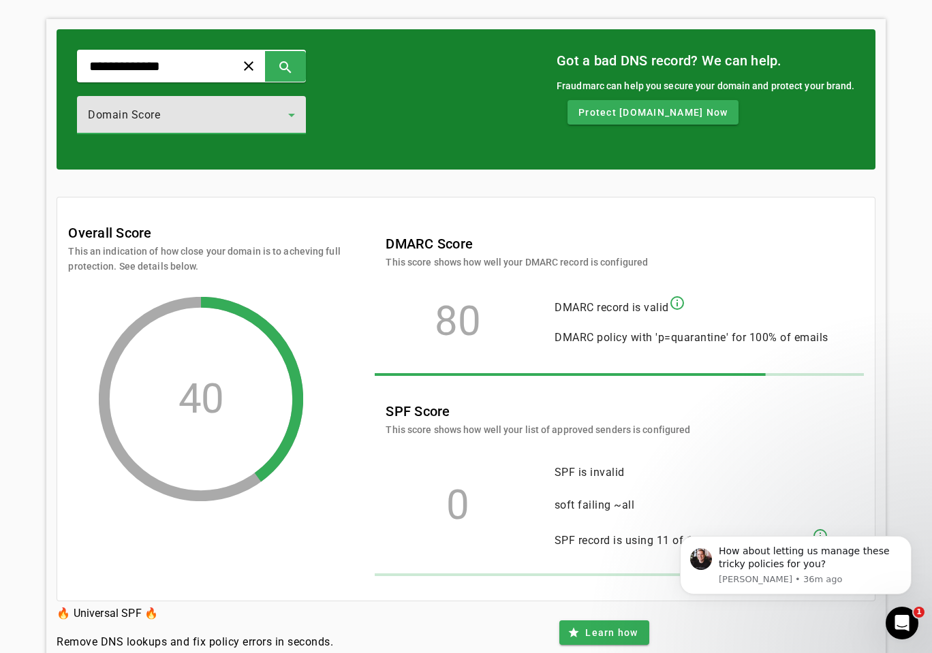
scroll to position [109, 0]
